Goal: Find specific page/section: Find specific page/section

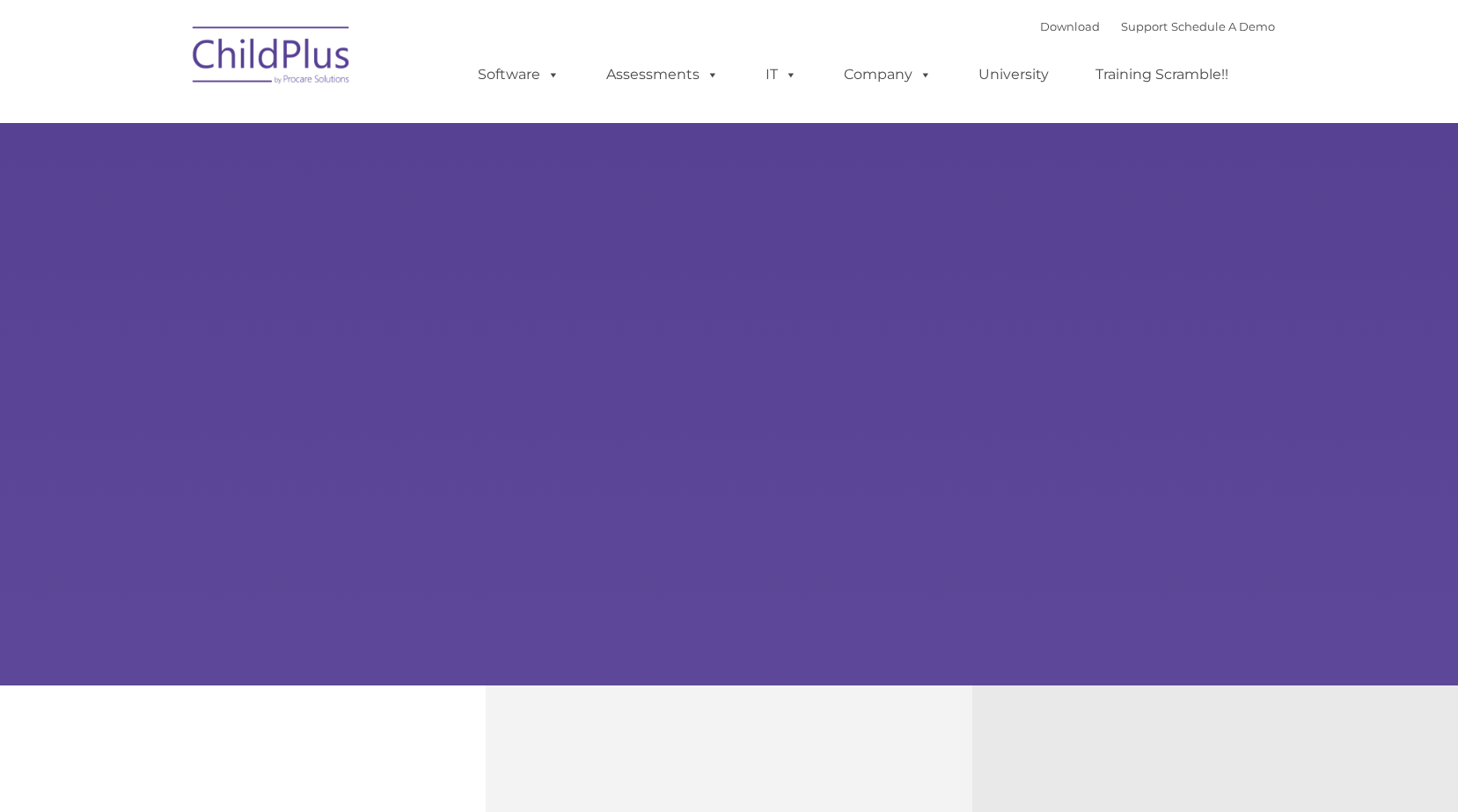
select select "MEDIUM"
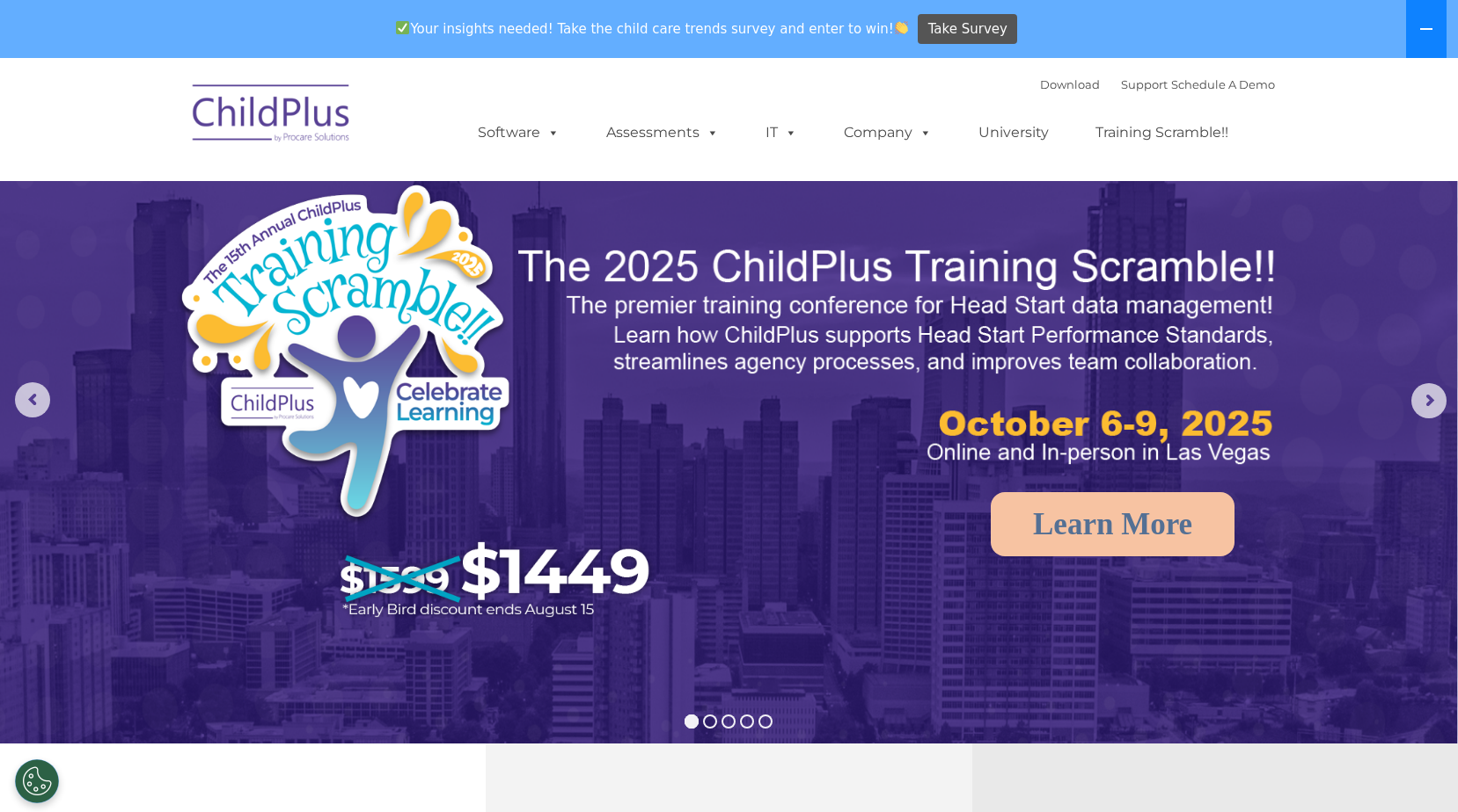
click at [1422, 36] on button at bounding box center [1426, 28] width 40 height 58
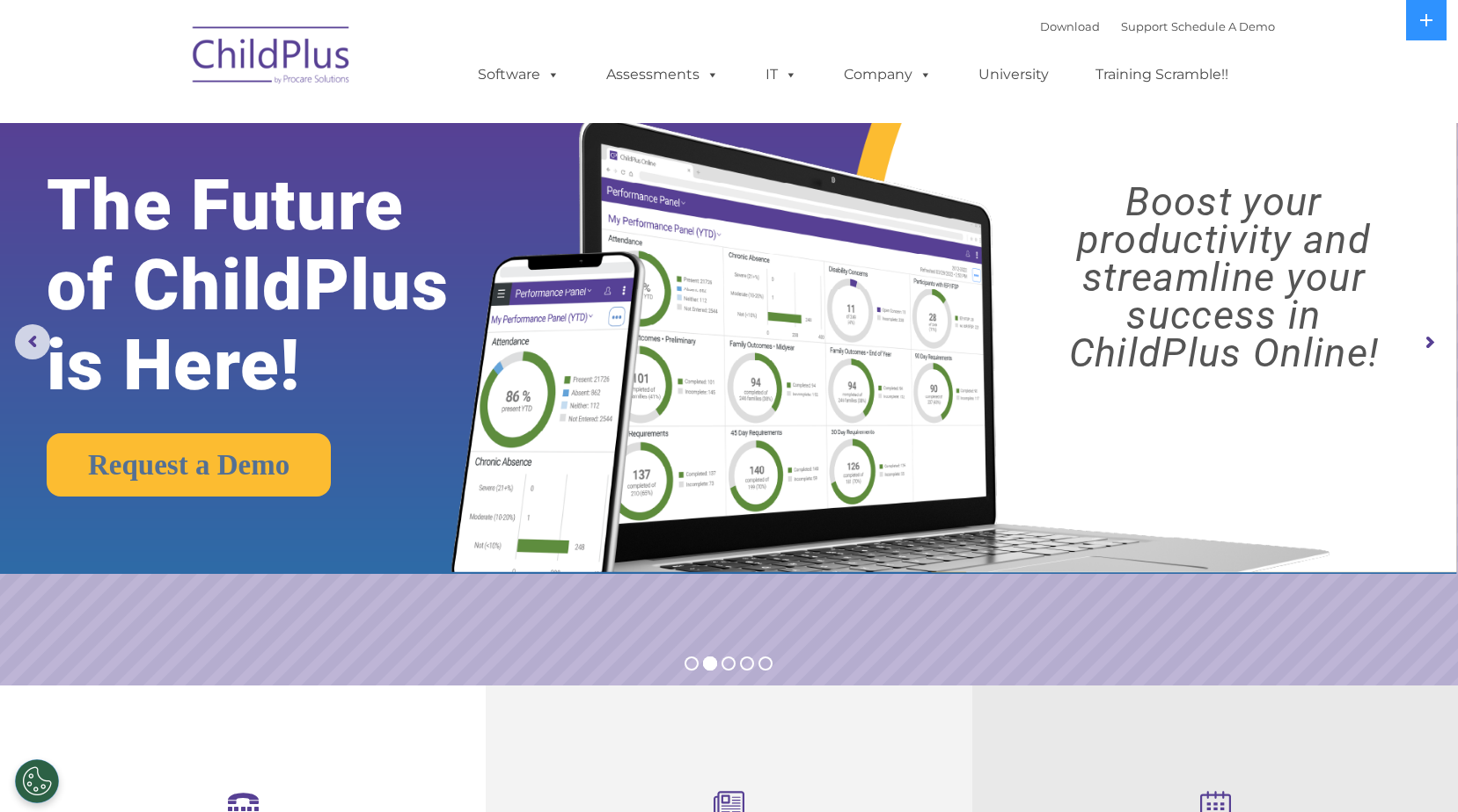
click at [254, 83] on img at bounding box center [271, 58] width 176 height 88
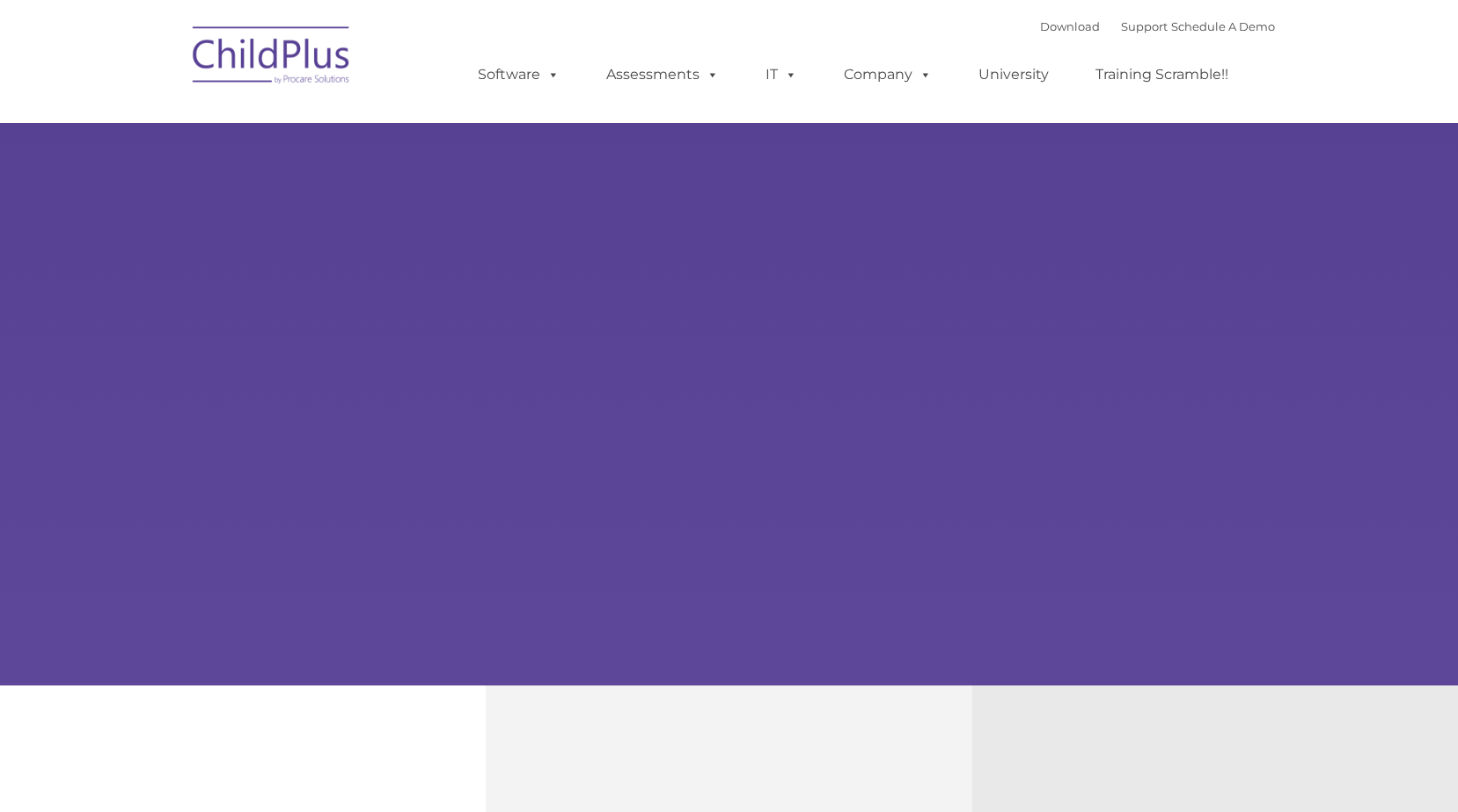
type input ""
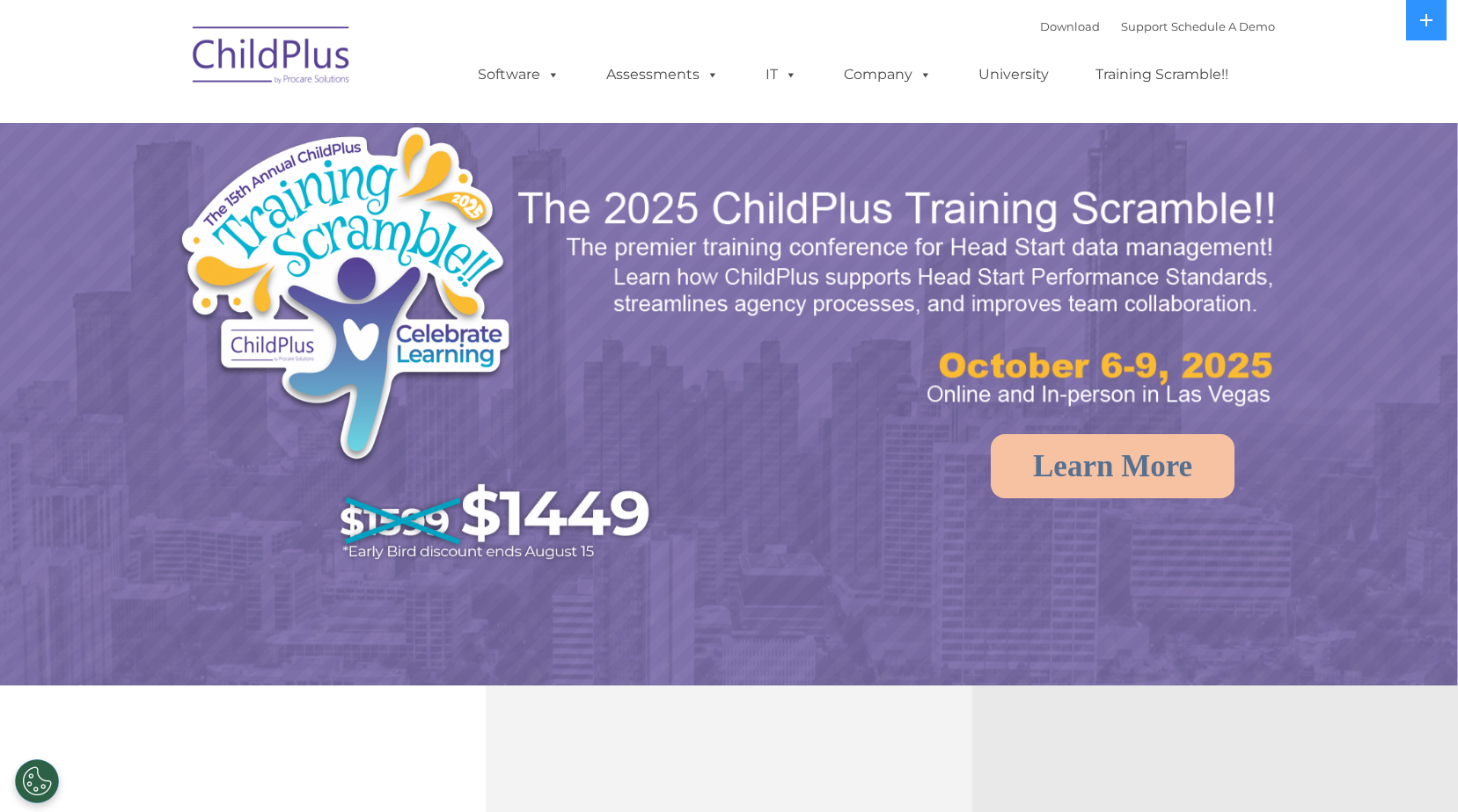
select select "MEDIUM"
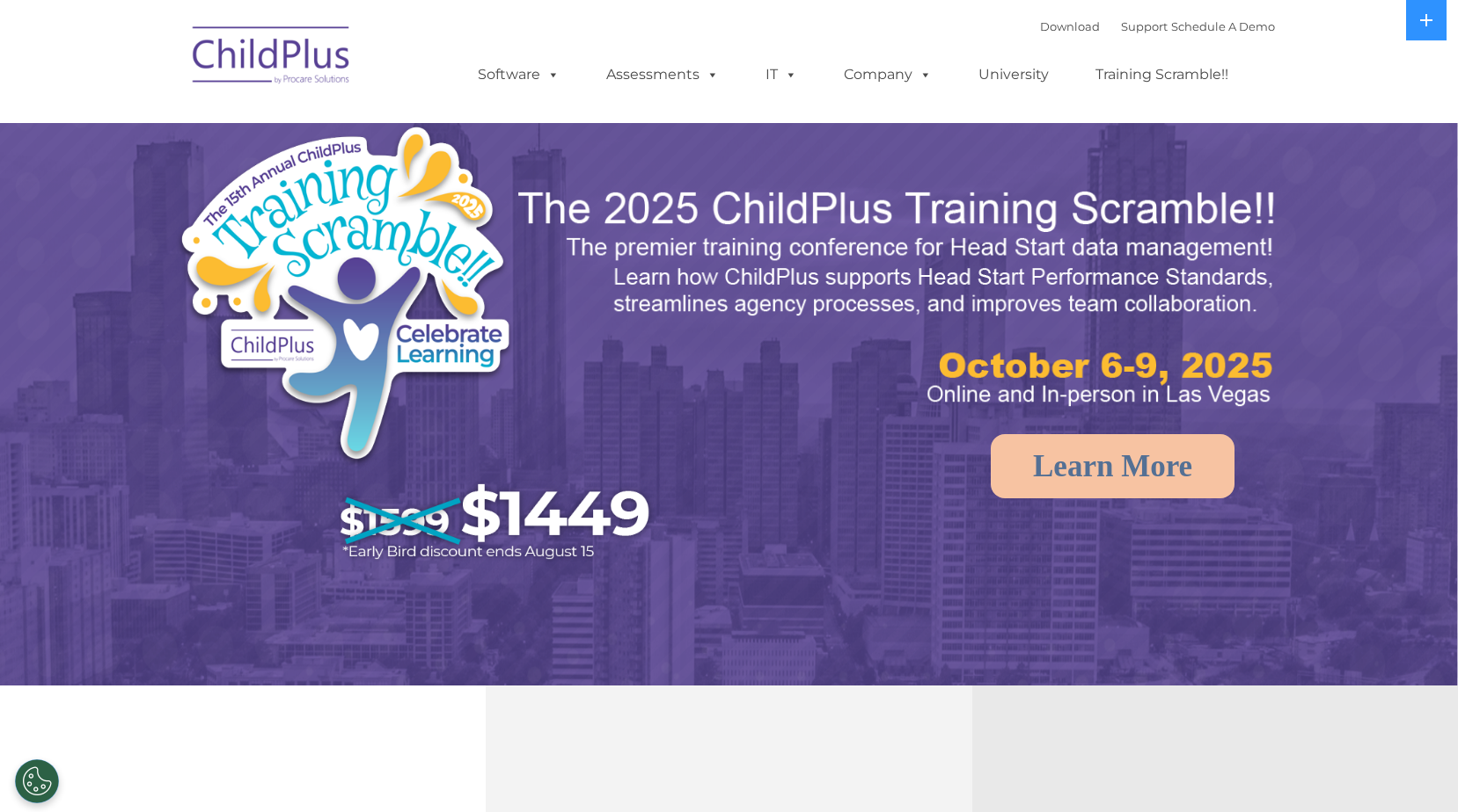
select select "MEDIUM"
